Goal: Information Seeking & Learning: Find specific fact

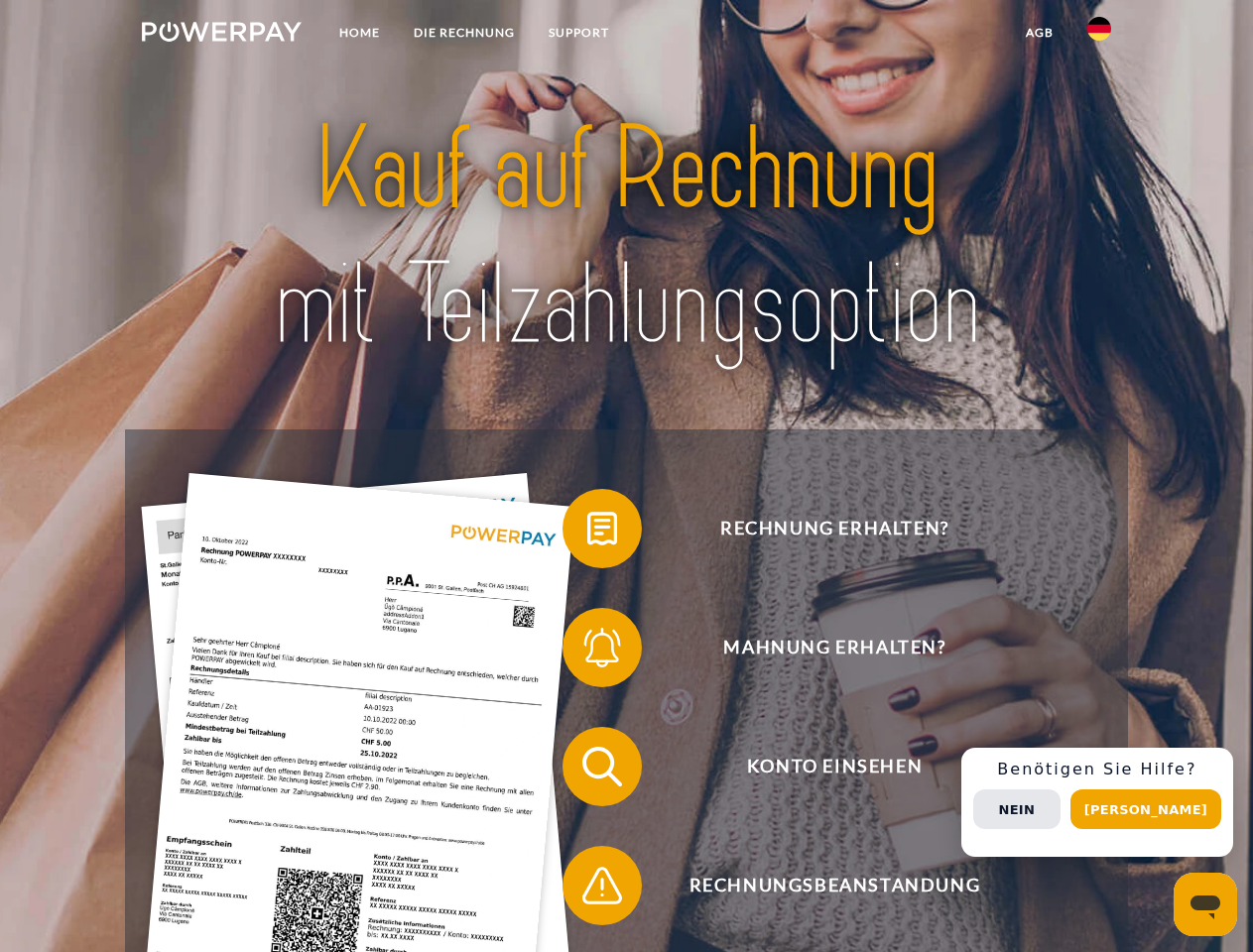
click at [222, 35] on img at bounding box center [222, 32] width 160 height 20
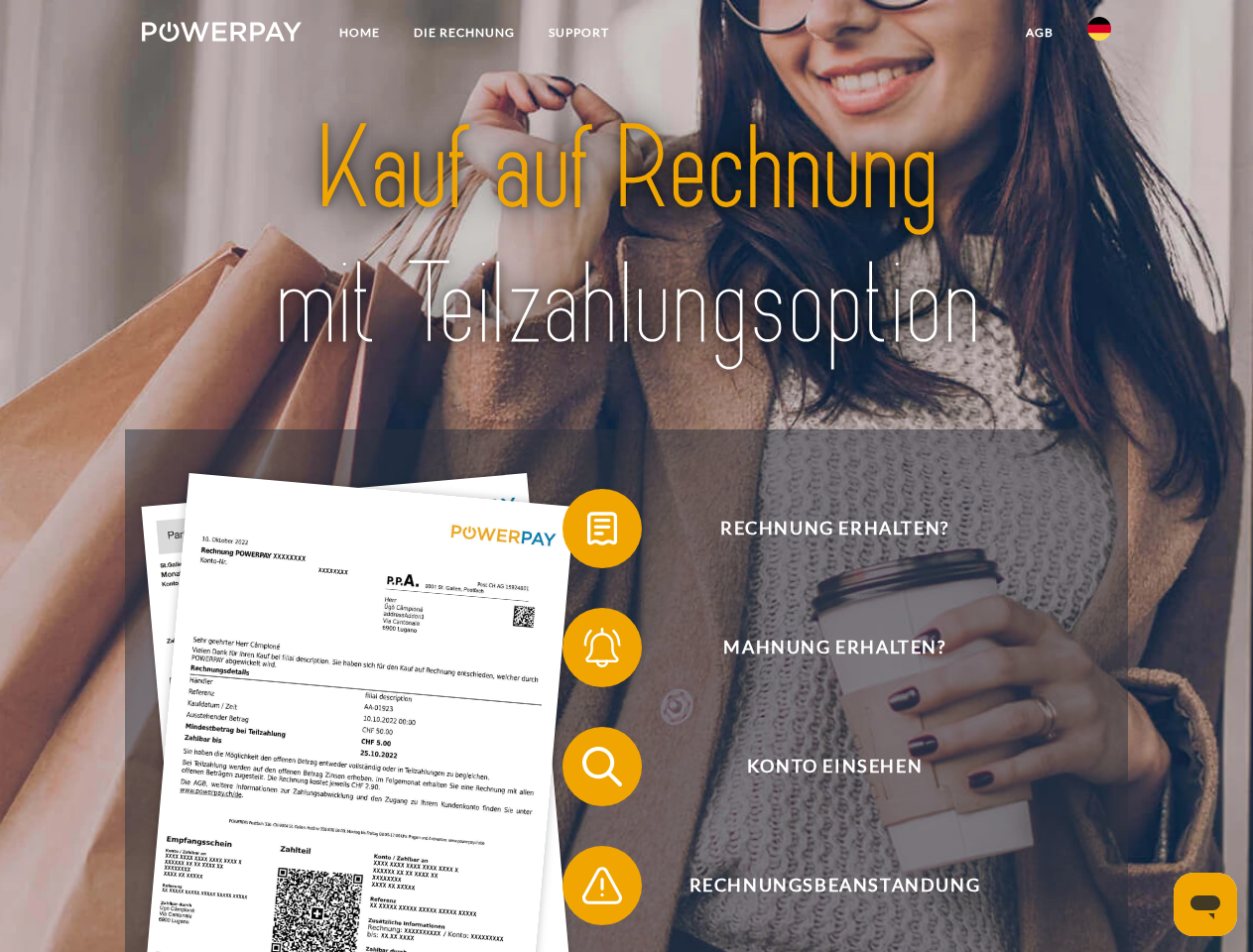
click at [1099, 35] on img at bounding box center [1099, 29] width 24 height 24
click at [1038, 33] on link "agb" at bounding box center [1039, 33] width 62 height 36
click at [587, 533] on span at bounding box center [572, 528] width 99 height 99
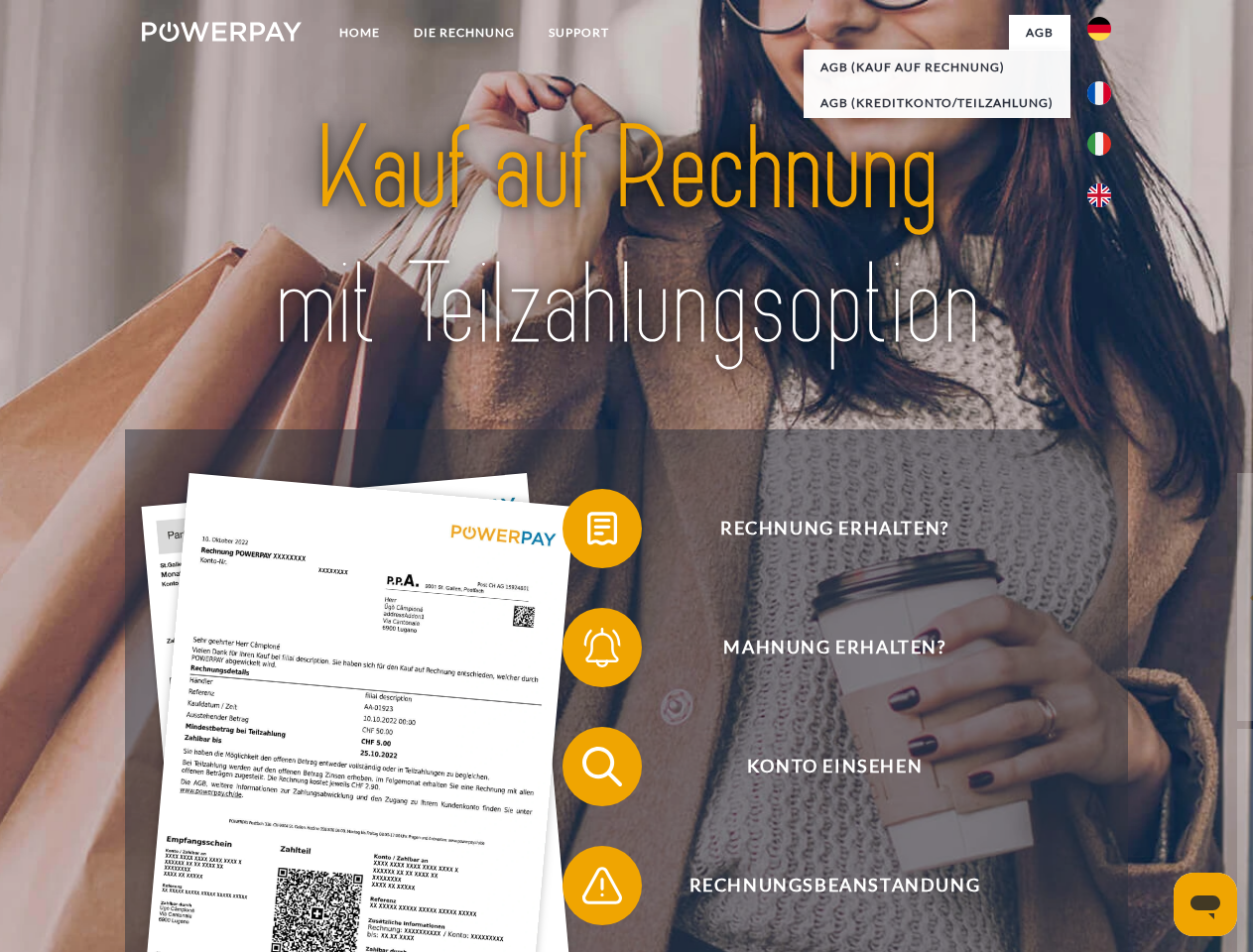
click at [587, 652] on div "Rechnung erhalten? Mahnung erhalten? Konto einsehen" at bounding box center [625, 825] width 1001 height 793
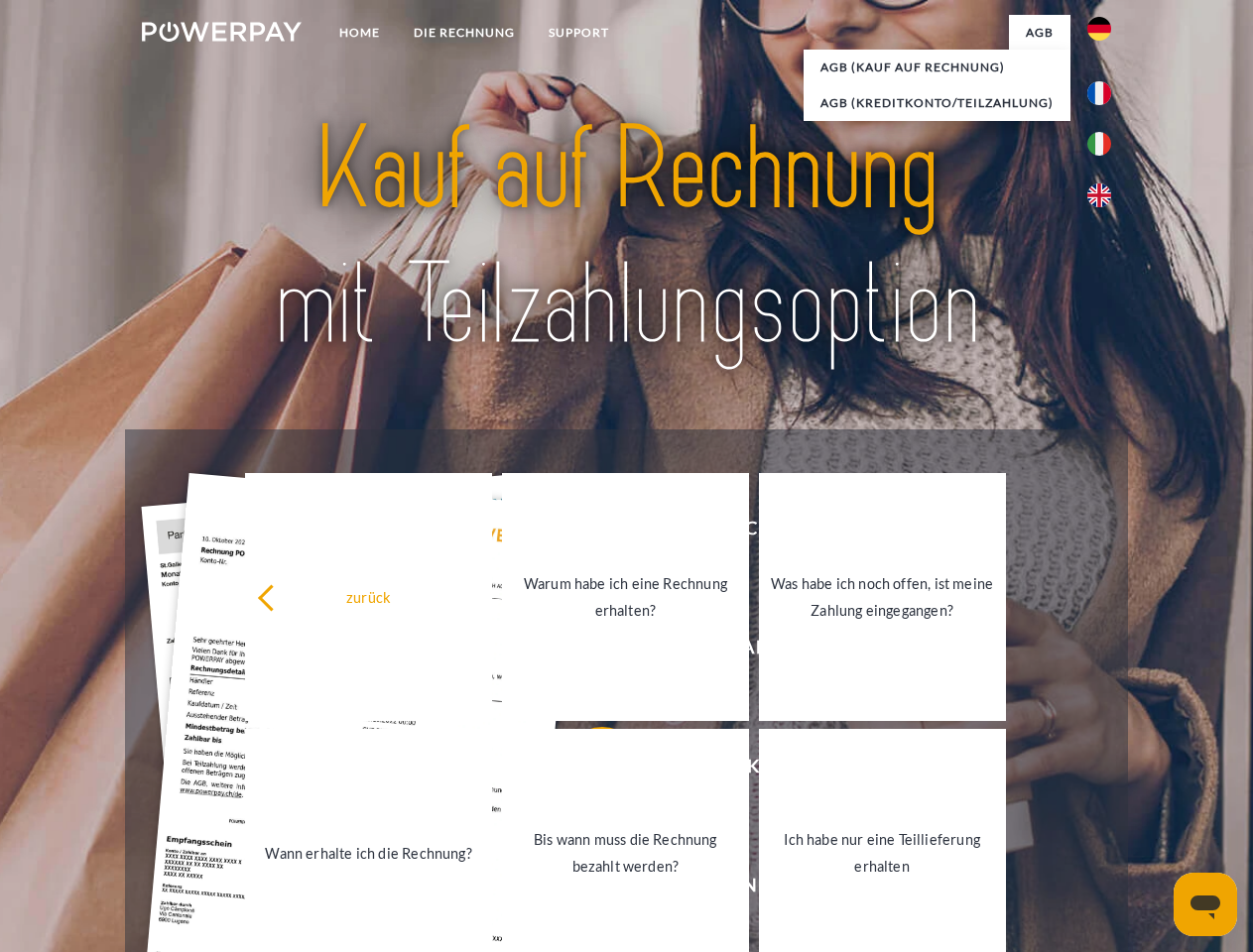
click at [587, 770] on link "Bis wann muss die Rechnung bezahlt werden?" at bounding box center [625, 852] width 247 height 247
click at [587, 889] on link "Bis wann muss die Rechnung bezahlt werden?" at bounding box center [624, 852] width 247 height 247
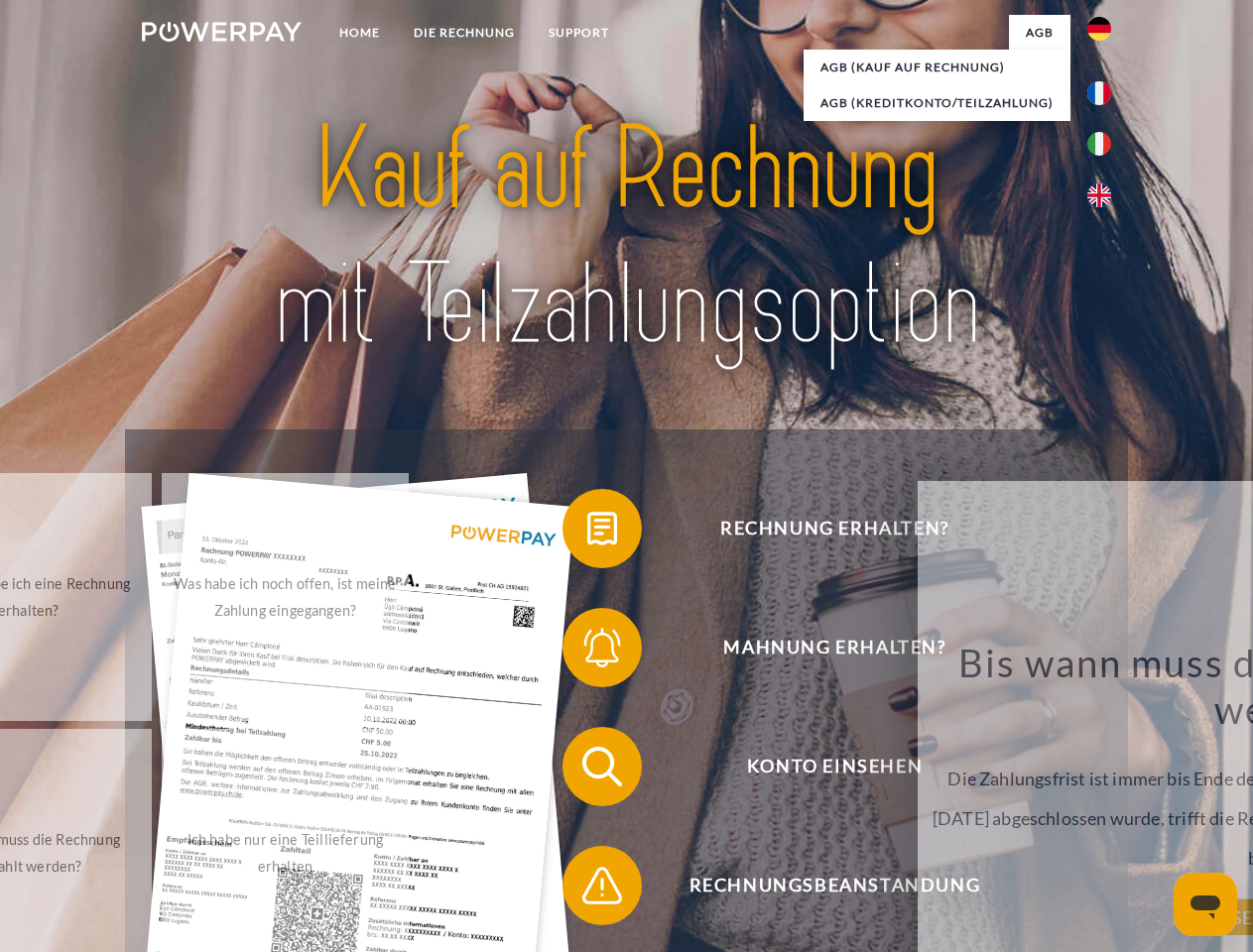
click at [1104, 802] on div "Rechnung erhalten? Mahnung erhalten? Konto einsehen" at bounding box center [625, 825] width 1001 height 793
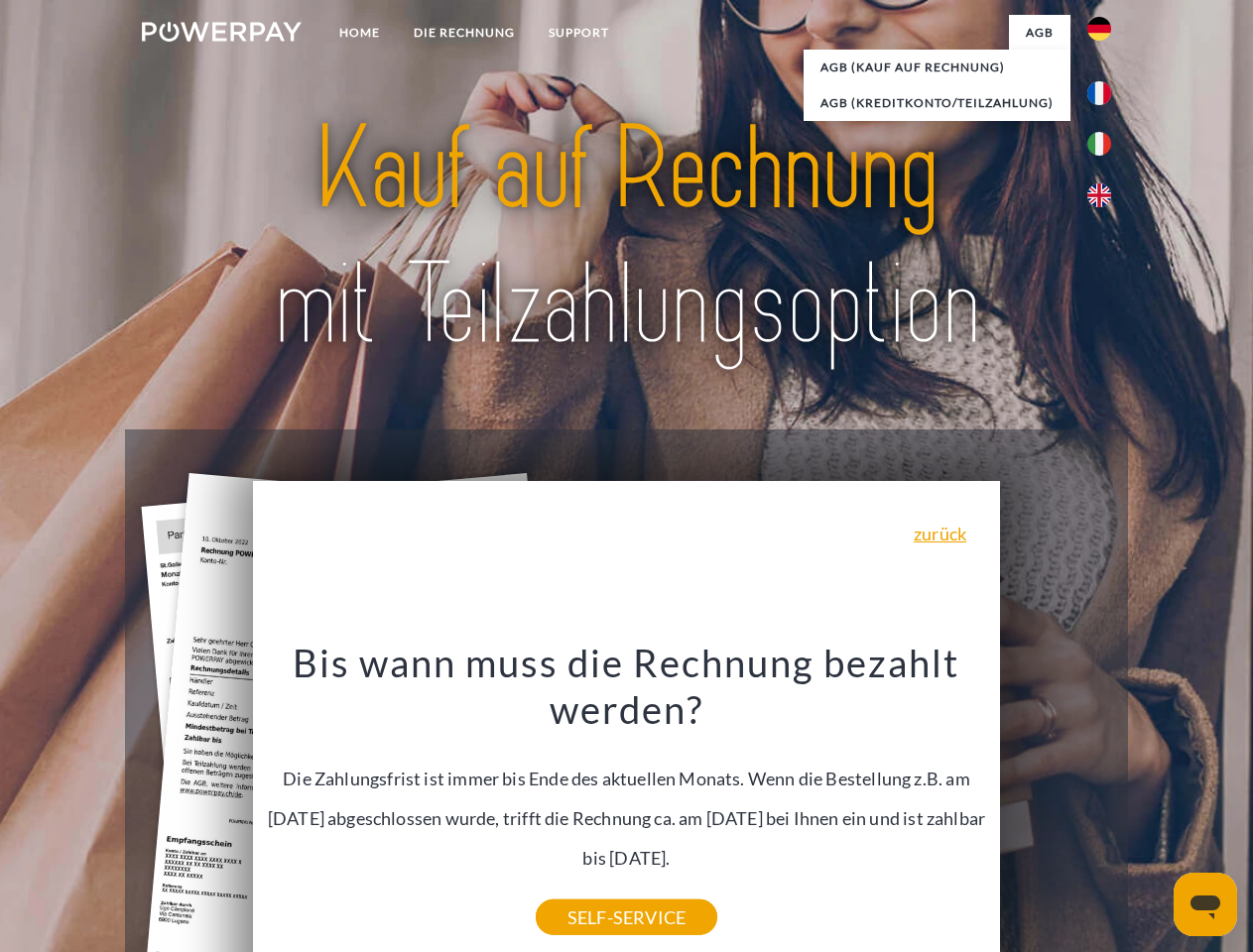
click at [1055, 806] on span "Konto einsehen" at bounding box center [834, 765] width 486 height 79
click at [1152, 809] on header "Home DIE RECHNUNG SUPPORT" at bounding box center [626, 685] width 1253 height 1369
